Goal: Task Accomplishment & Management: Complete application form

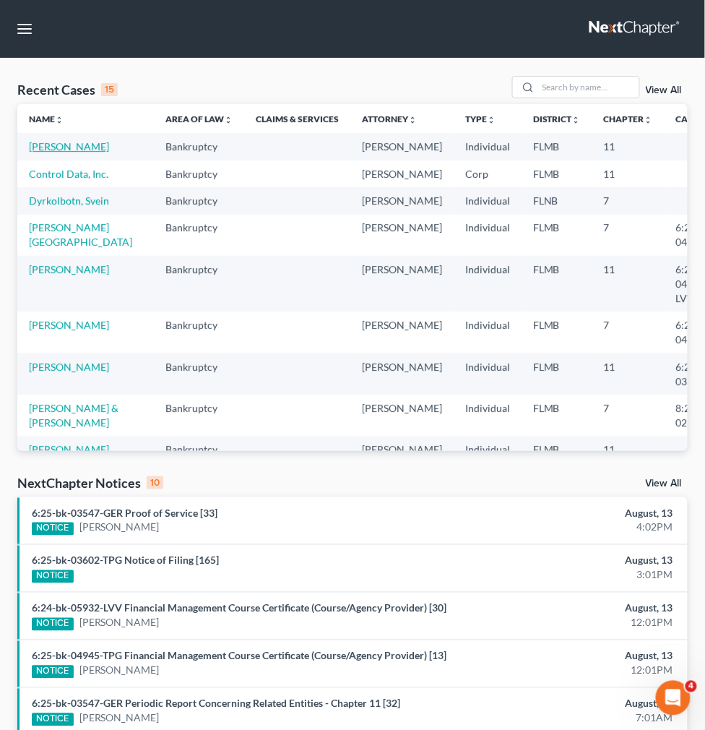
click at [49, 152] on link "[PERSON_NAME]" at bounding box center [69, 146] width 80 height 12
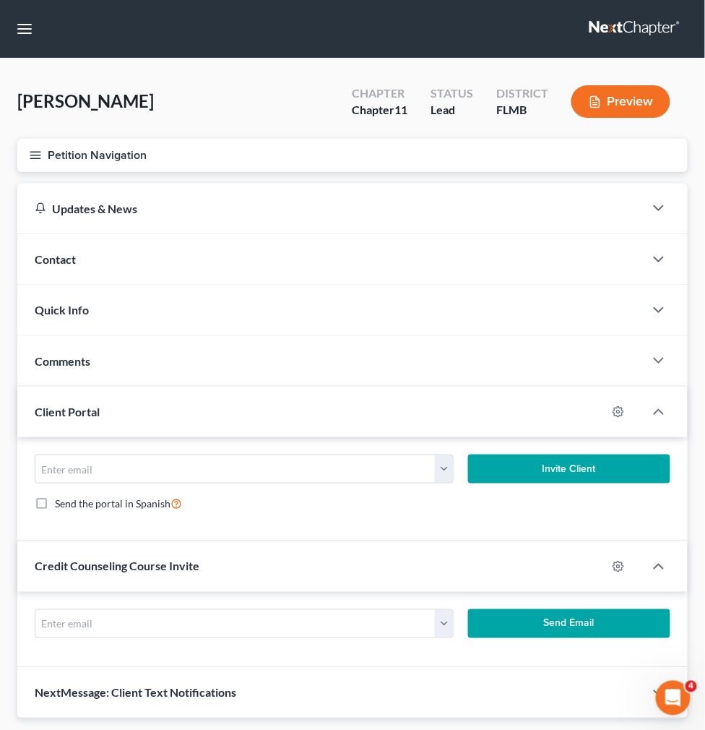
click at [0, 0] on span "Credit Report" at bounding box center [0, 0] width 0 height 0
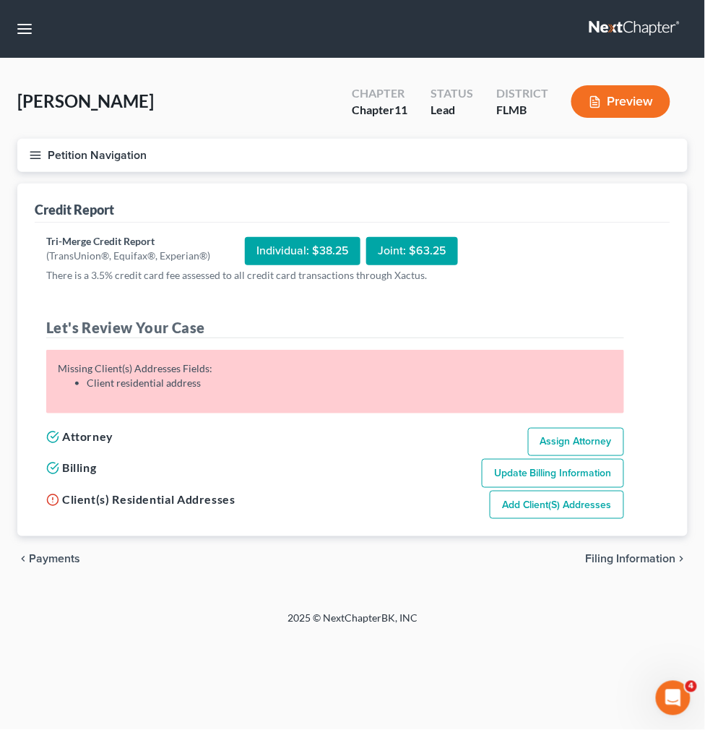
click at [545, 506] on link "Add Client(s) Addresses" at bounding box center [557, 505] width 134 height 29
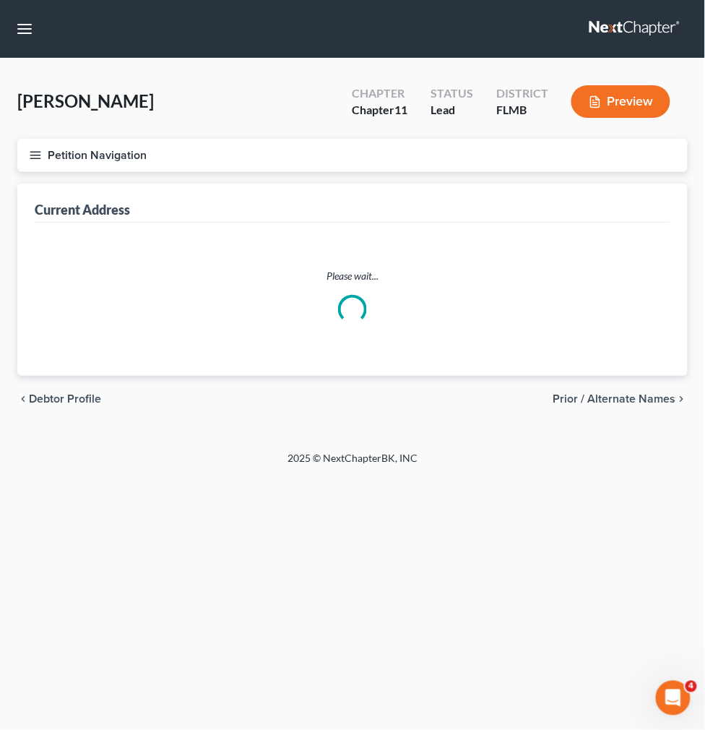
select select "0"
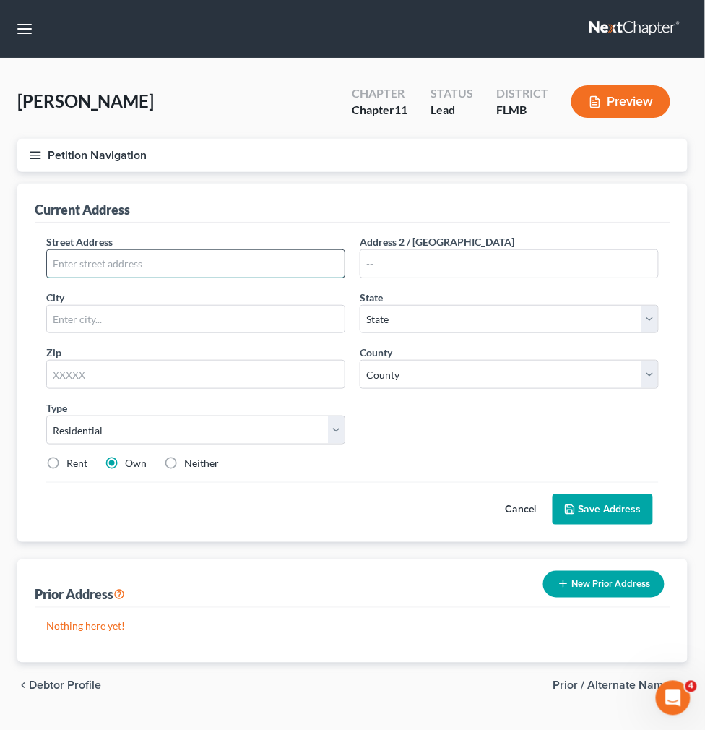
click at [345, 277] on input "text" at bounding box center [196, 263] width 298 height 27
paste input "[STREET_ADDRESS]"
type input "[STREET_ADDRESS]"
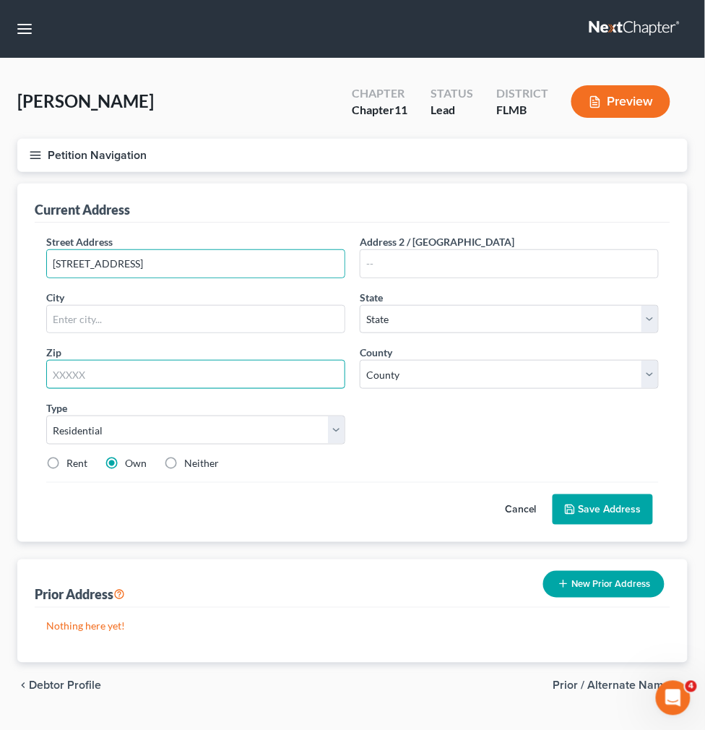
click at [345, 389] on input "text" at bounding box center [195, 374] width 299 height 29
paste input "32819"
type input "32819"
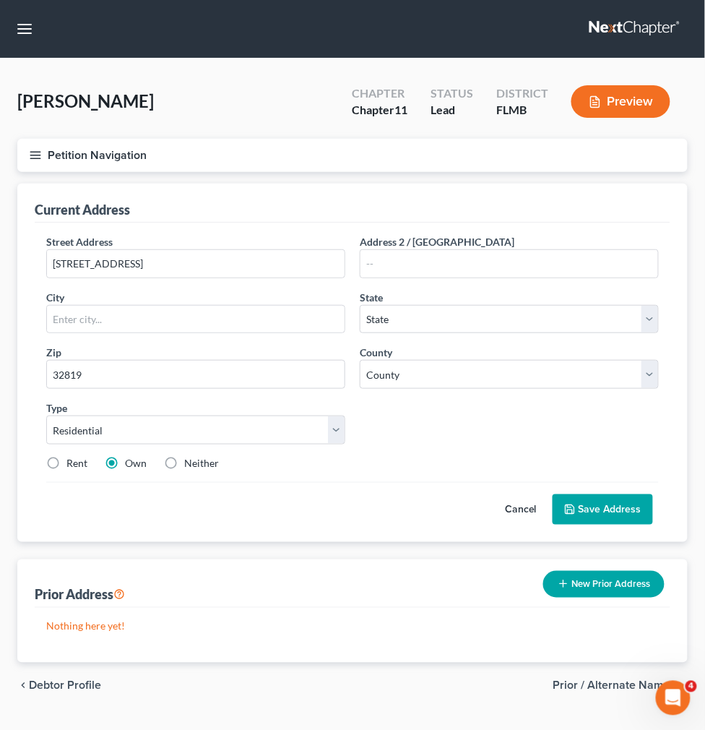
click at [503, 223] on div "Current Address" at bounding box center [353, 203] width 636 height 39
type input "Orlando"
select select "9"
click at [345, 333] on input "Orlando" at bounding box center [196, 319] width 298 height 27
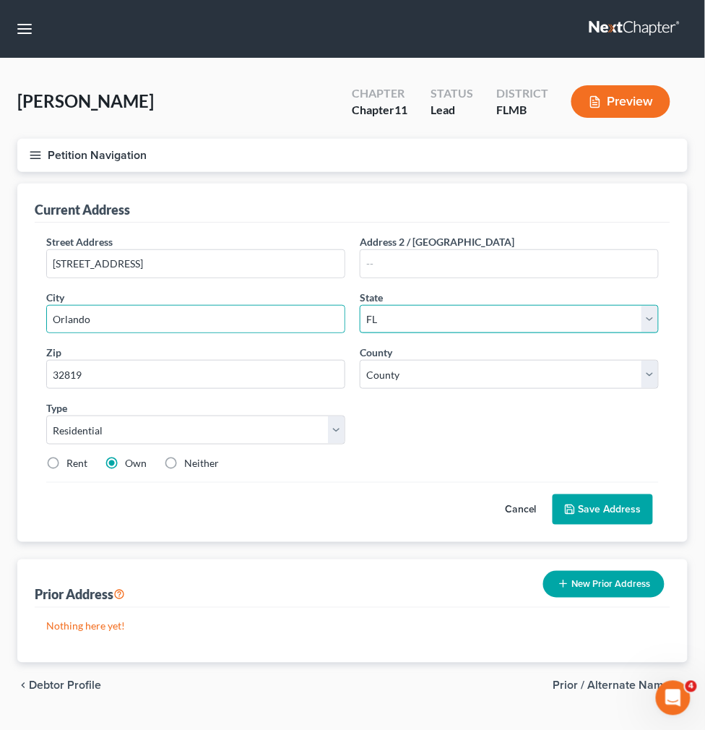
click at [550, 334] on select "State [US_STATE] AK AR AZ CA CO CT DE DC [GEOGRAPHIC_DATA] [GEOGRAPHIC_DATA] GU…" at bounding box center [509, 319] width 299 height 29
click at [474, 334] on select "State [US_STATE] AK AR AZ CA CO CT DE DC [GEOGRAPHIC_DATA] [GEOGRAPHIC_DATA] GU…" at bounding box center [509, 319] width 299 height 29
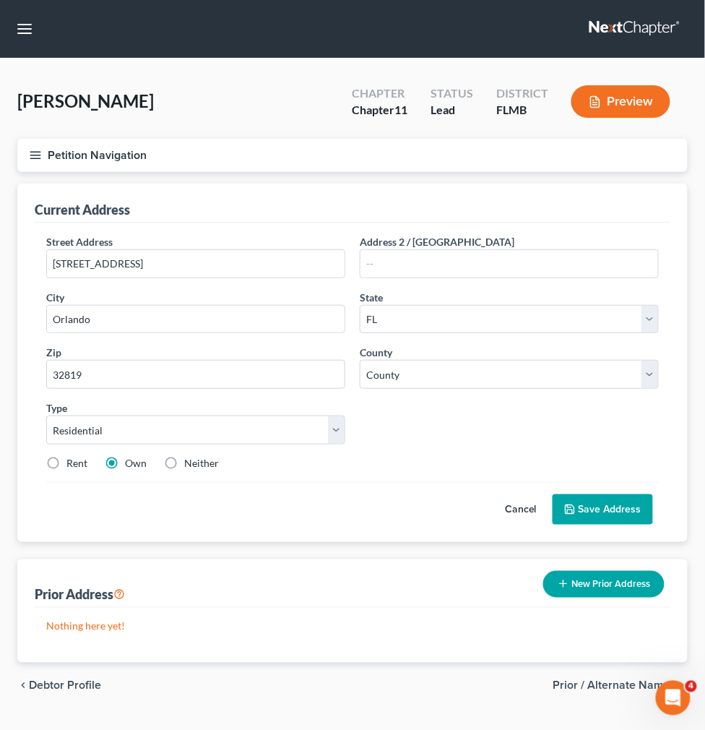
click at [572, 514] on icon at bounding box center [570, 509] width 9 height 9
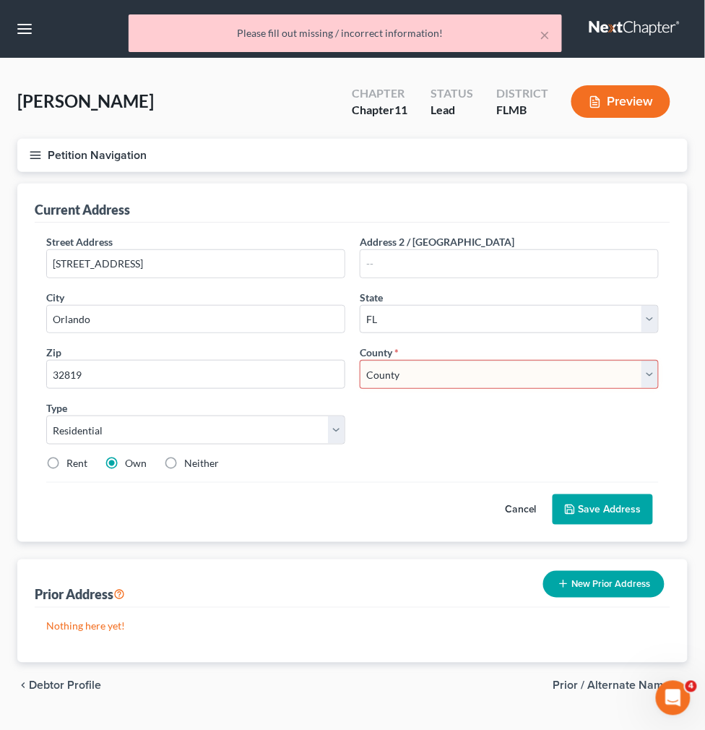
click at [535, 389] on select "County [GEOGRAPHIC_DATA] [GEOGRAPHIC_DATA] [GEOGRAPHIC_DATA] [GEOGRAPHIC_DATA] …" at bounding box center [509, 374] width 299 height 29
click at [345, 389] on input "32819" at bounding box center [195, 374] width 299 height 29
click at [553, 494] on button "Save Address" at bounding box center [603, 509] width 100 height 30
click at [573, 389] on select "County [GEOGRAPHIC_DATA] [GEOGRAPHIC_DATA] [GEOGRAPHIC_DATA] [GEOGRAPHIC_DATA] …" at bounding box center [509, 374] width 299 height 29
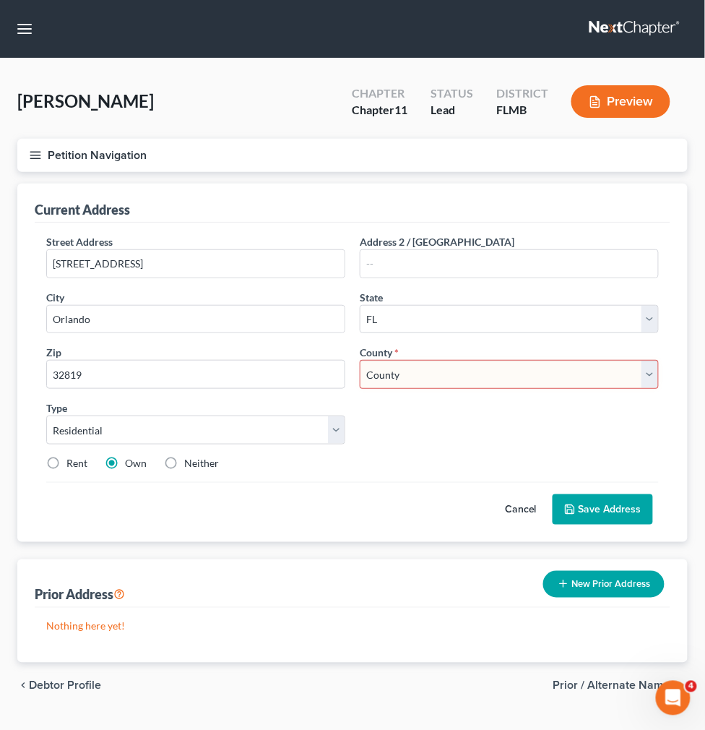
select select "47"
click at [474, 389] on select "County [GEOGRAPHIC_DATA] [GEOGRAPHIC_DATA] [GEOGRAPHIC_DATA] [GEOGRAPHIC_DATA] …" at bounding box center [509, 374] width 299 height 29
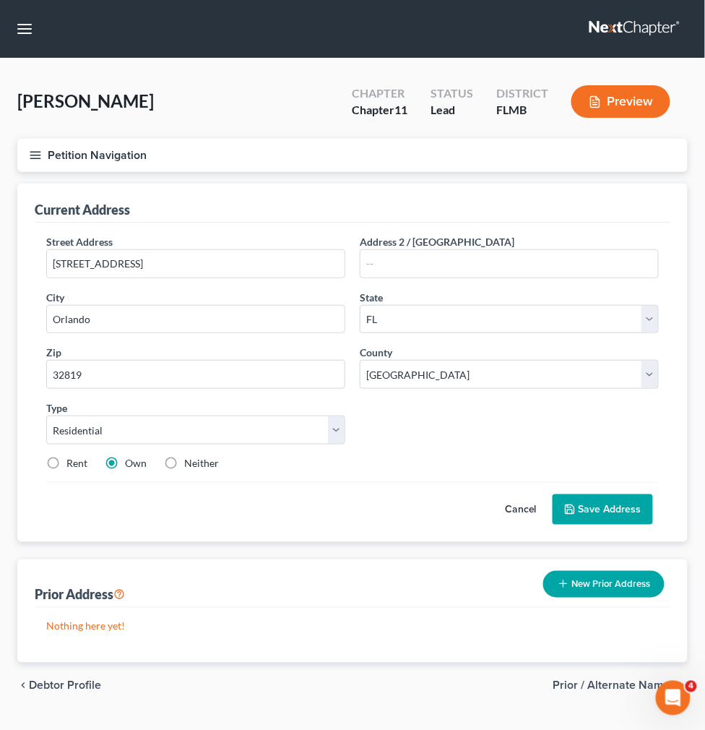
click at [620, 525] on button "Save Address" at bounding box center [603, 509] width 100 height 30
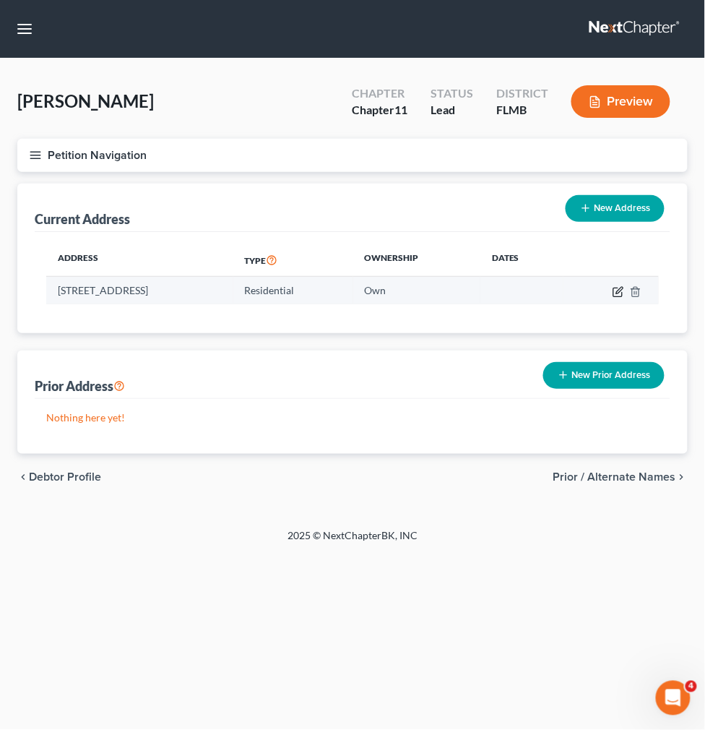
click at [624, 298] on icon "button" at bounding box center [619, 292] width 12 height 12
select select "9"
select select "47"
select select "0"
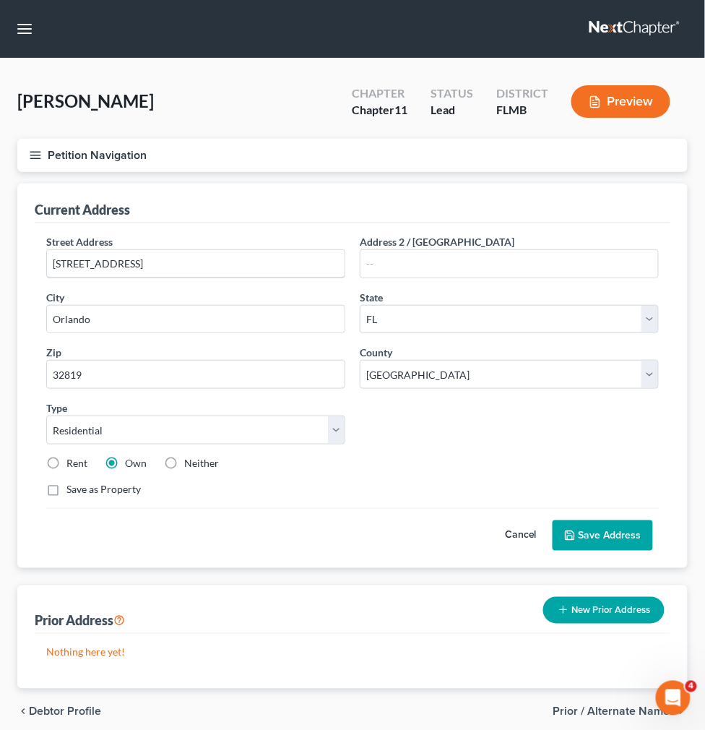
drag, startPoint x: 410, startPoint y: 314, endPoint x: 195, endPoint y: 306, distance: 214.8
click at [196, 306] on div "Petition Navigation Case Dashboard Payments Invoices Payments Payments Credit R…" at bounding box center [352, 437] width 685 height 596
paste input "[STREET_ADDRESS]"
type input "[STREET_ADDRESS]"
click at [321, 389] on input "32819" at bounding box center [195, 374] width 299 height 29
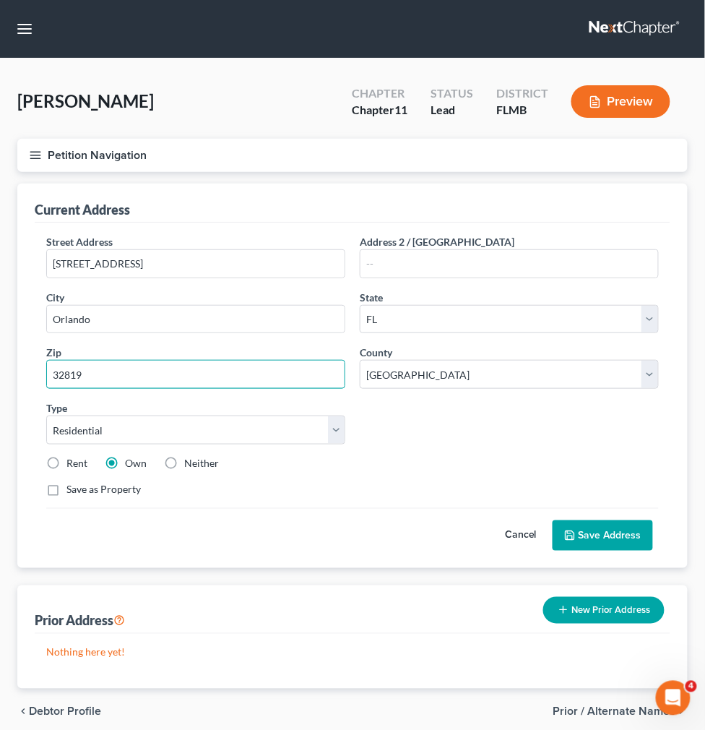
click at [321, 389] on input "32819" at bounding box center [195, 374] width 299 height 29
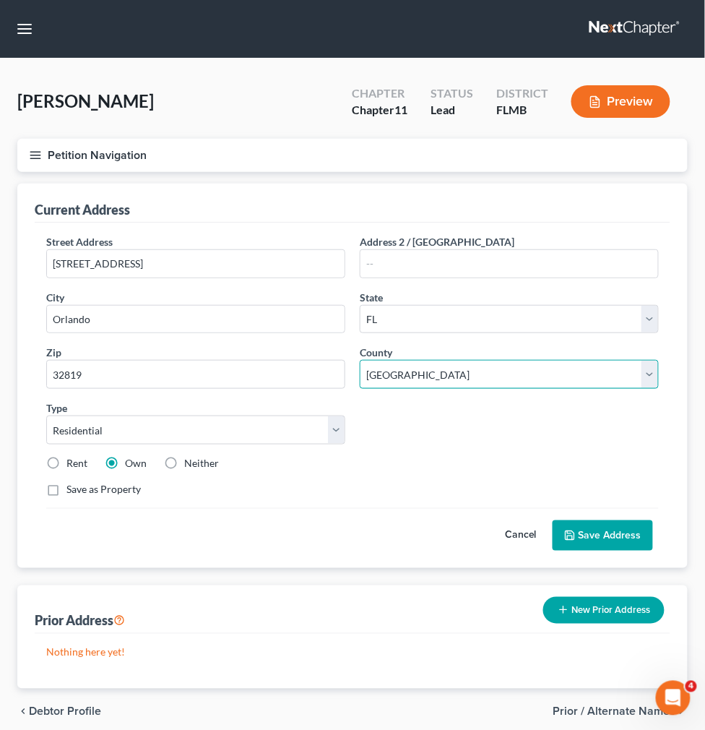
click at [591, 389] on select "County [GEOGRAPHIC_DATA] [GEOGRAPHIC_DATA] [GEOGRAPHIC_DATA] [GEOGRAPHIC_DATA] …" at bounding box center [509, 374] width 299 height 29
click at [598, 551] on button "Save Address" at bounding box center [603, 535] width 100 height 30
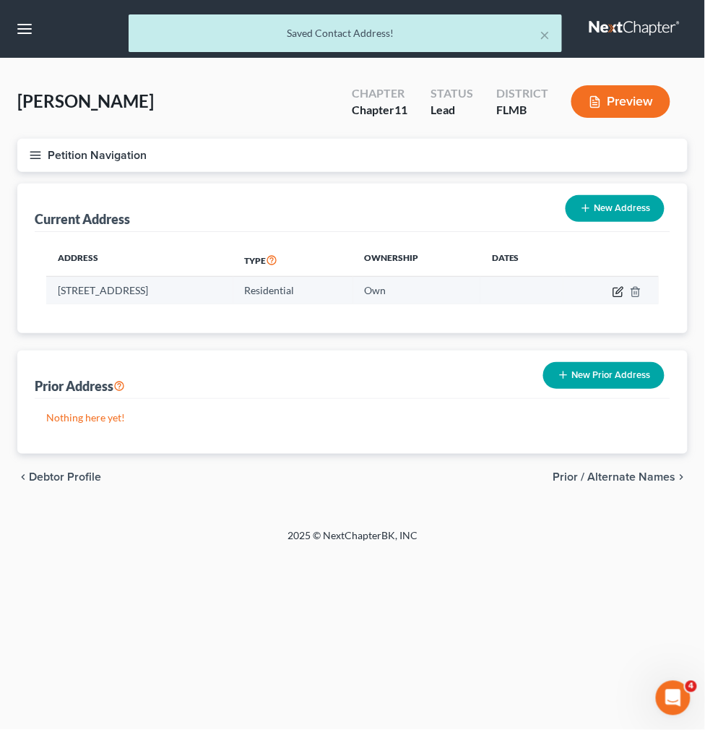
click at [622, 296] on icon "button" at bounding box center [617, 292] width 9 height 9
select select "9"
select select "47"
select select "0"
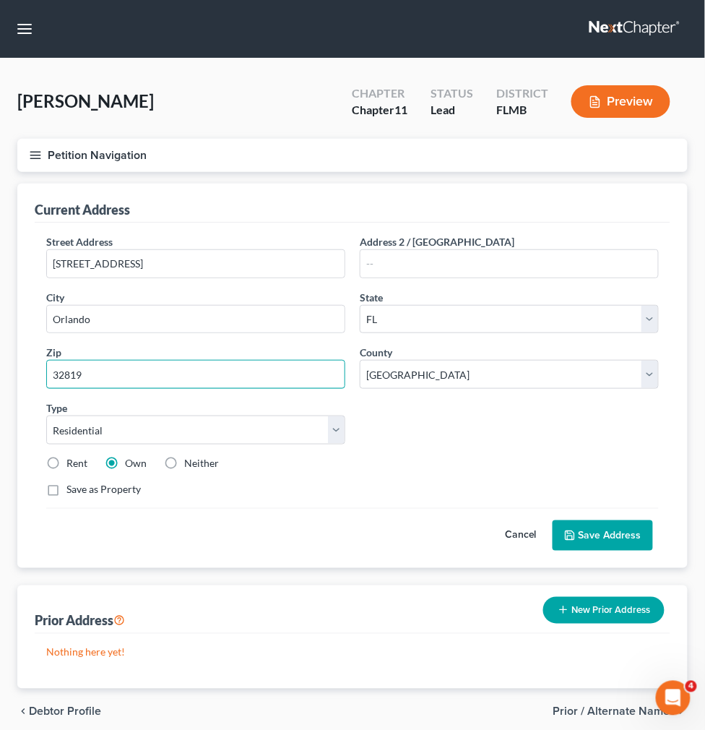
click at [345, 389] on input "32819" at bounding box center [195, 374] width 299 height 29
paste input "-314"
type input "32819-314"
click at [620, 551] on button "Save Address" at bounding box center [603, 535] width 100 height 30
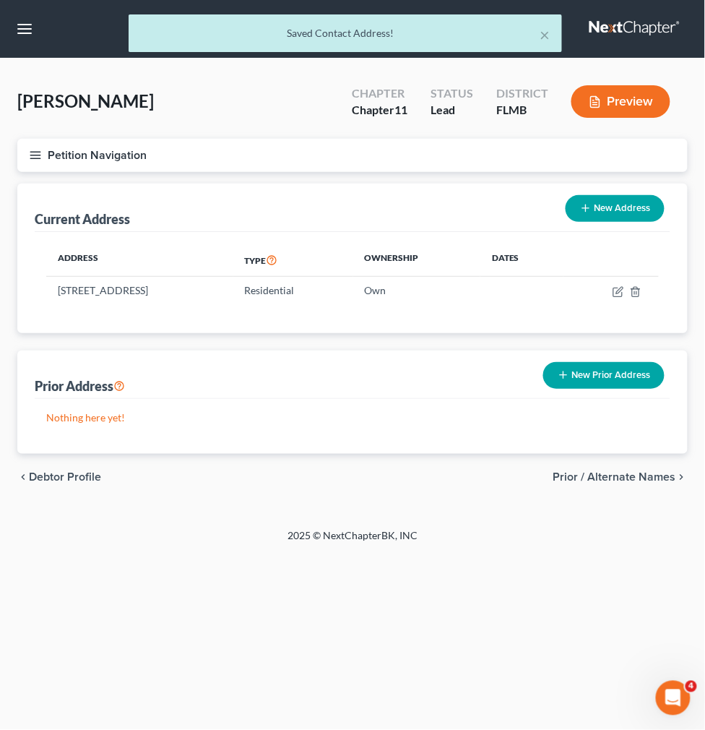
click at [455, 500] on div "chevron_left Debtor Profile Prior / Alternate Names chevron_right" at bounding box center [352, 477] width 671 height 46
click at [0, 0] on link "Debtor Profile" at bounding box center [0, 0] width 0 height 0
select select "0"
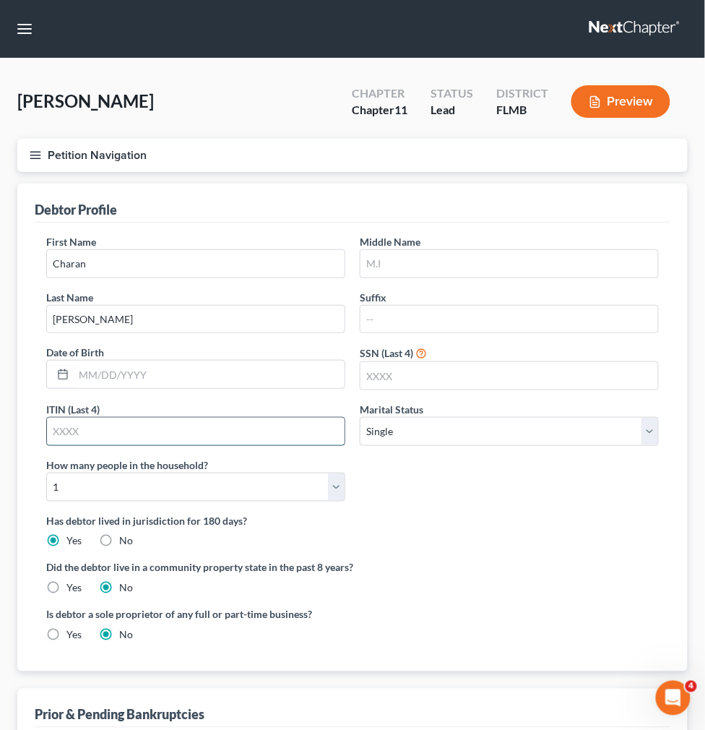
click at [290, 445] on input "text" at bounding box center [196, 431] width 298 height 27
click at [340, 388] on input "text" at bounding box center [209, 374] width 271 height 27
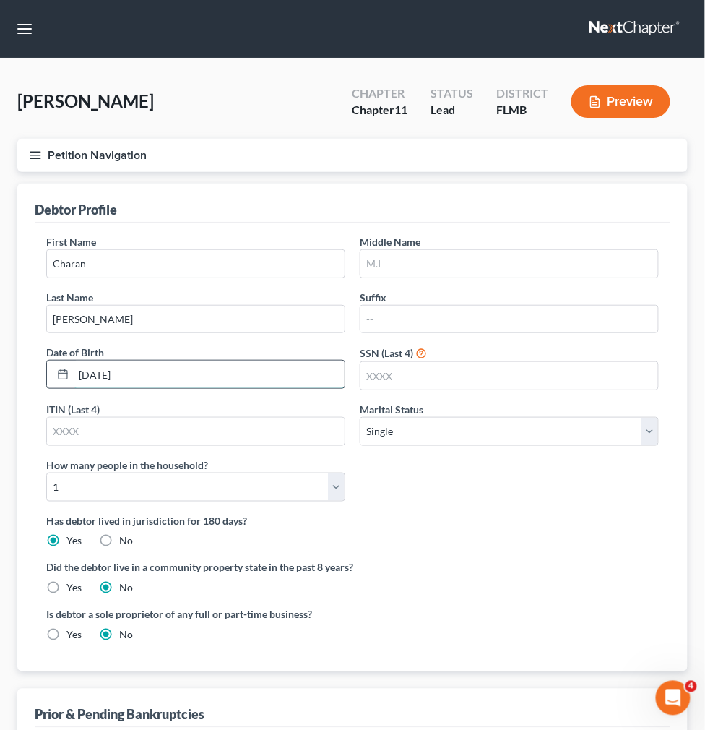
click at [319, 388] on input "[DATE]" at bounding box center [209, 374] width 271 height 27
click at [334, 388] on input "[DATE]" at bounding box center [209, 374] width 271 height 27
click at [345, 388] on input "[DATE]" at bounding box center [209, 374] width 271 height 27
type input "[DATE]"
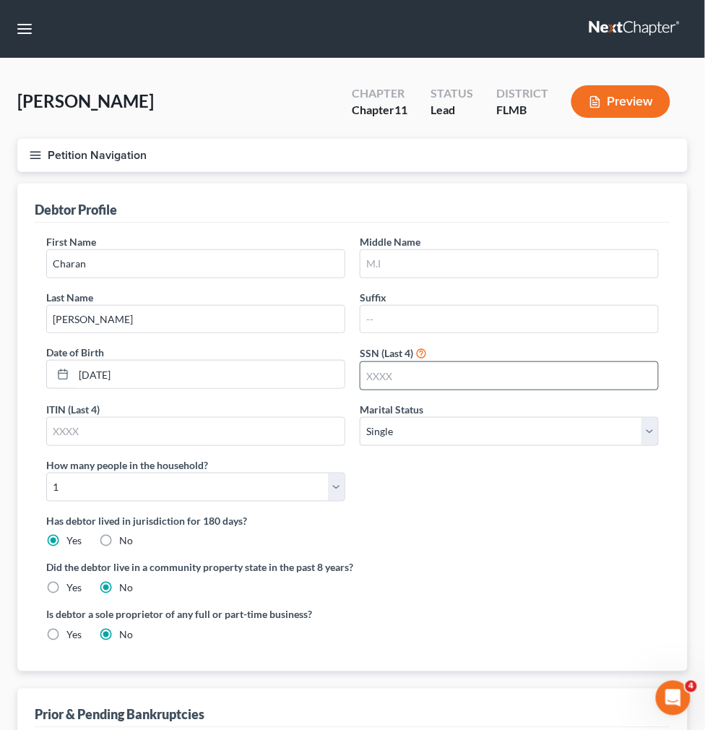
drag, startPoint x: 575, startPoint y: 426, endPoint x: 567, endPoint y: 426, distance: 8.7
click at [575, 389] on input "text" at bounding box center [510, 375] width 298 height 27
click at [524, 389] on input "text" at bounding box center [510, 375] width 298 height 27
type input "8481"
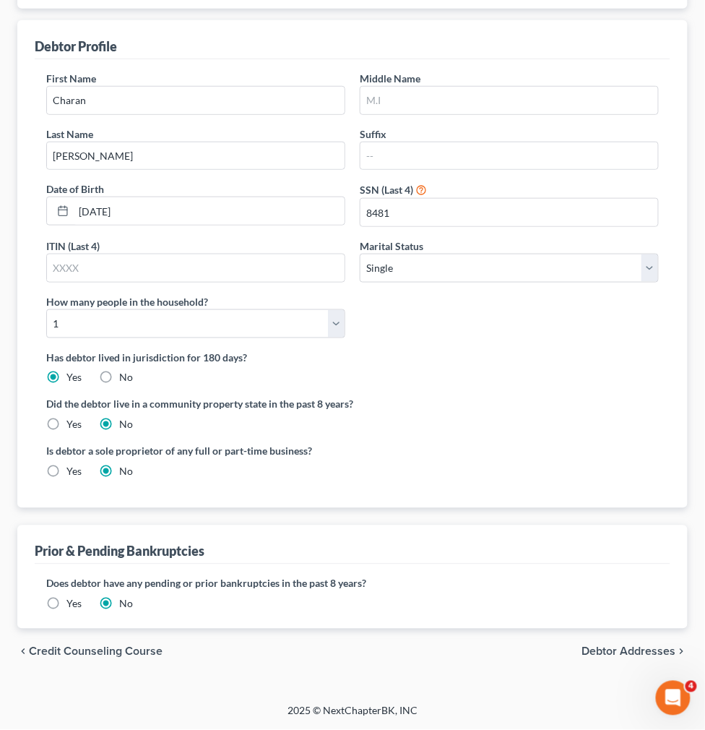
scroll to position [229, 0]
click at [605, 647] on span "Debtor Addresses" at bounding box center [629, 652] width 94 height 12
